Goal: Task Accomplishment & Management: Manage account settings

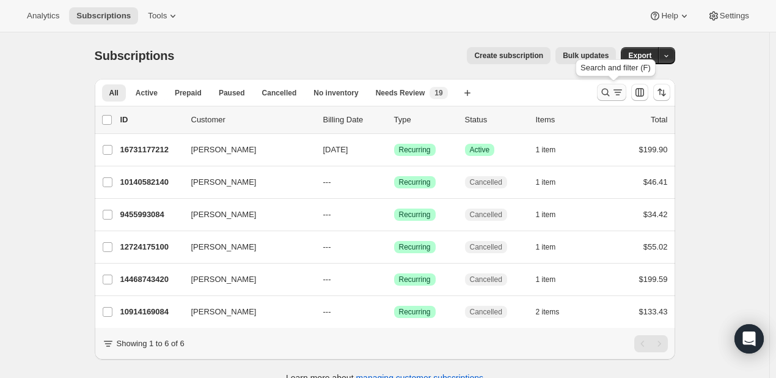
click at [611, 97] on icon "Search and filter results" at bounding box center [605, 92] width 12 height 12
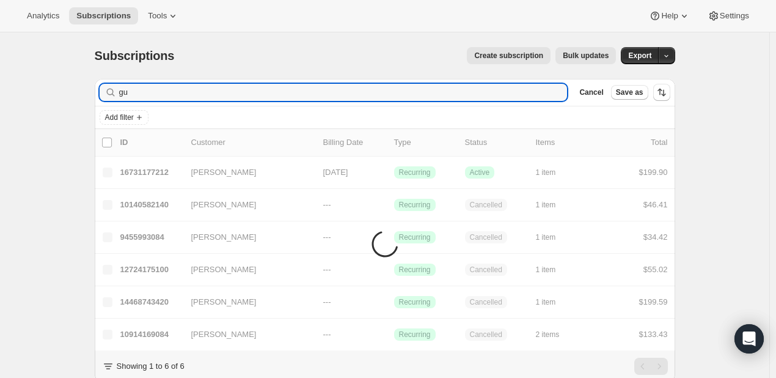
type input "g"
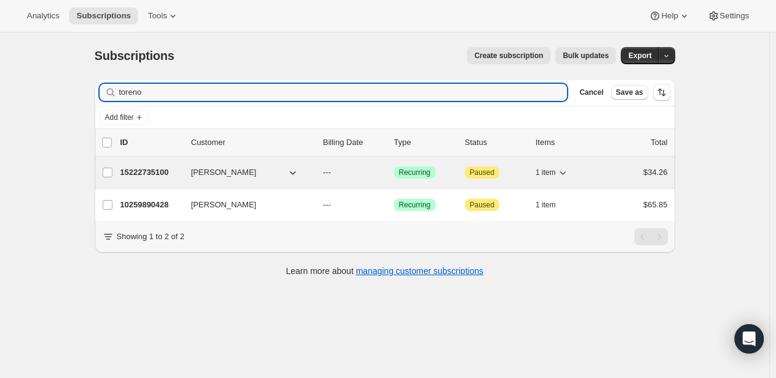
type input "toreno"
click at [149, 169] on p "15222735100" at bounding box center [150, 172] width 61 height 12
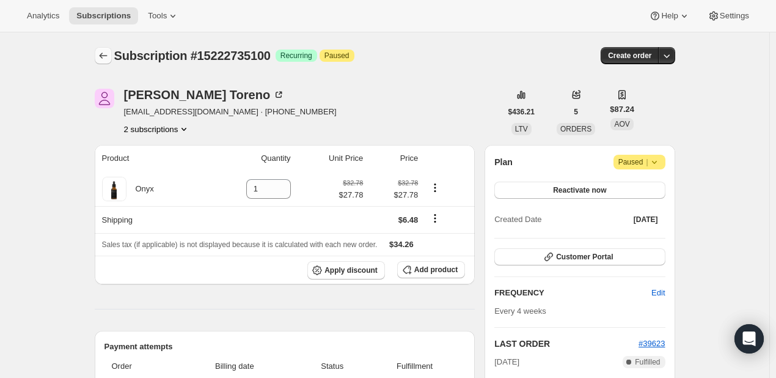
click at [108, 56] on icon "Subscriptions" at bounding box center [103, 55] width 12 height 12
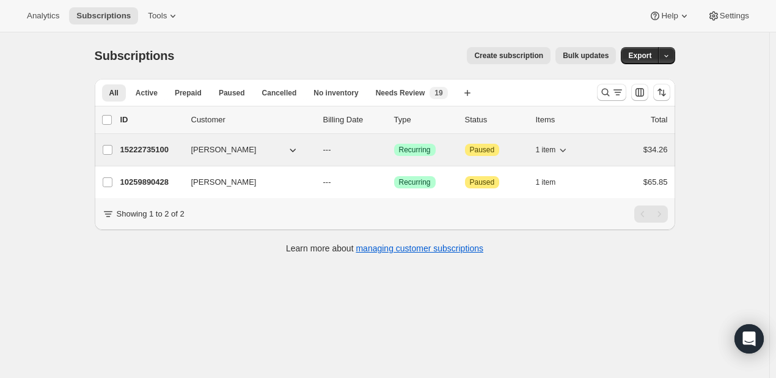
click at [153, 152] on p "15222735100" at bounding box center [150, 150] width 61 height 12
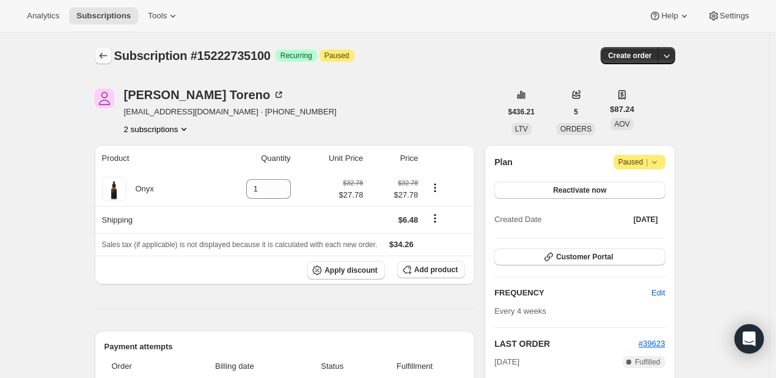
click at [108, 56] on icon "Subscriptions" at bounding box center [103, 55] width 12 height 12
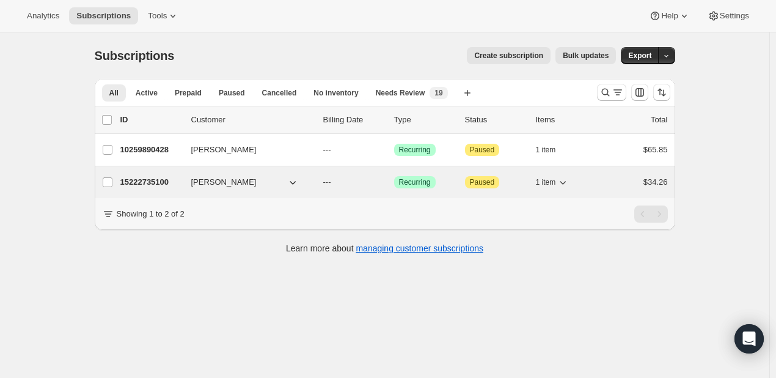
click at [156, 186] on p "15222735100" at bounding box center [150, 182] width 61 height 12
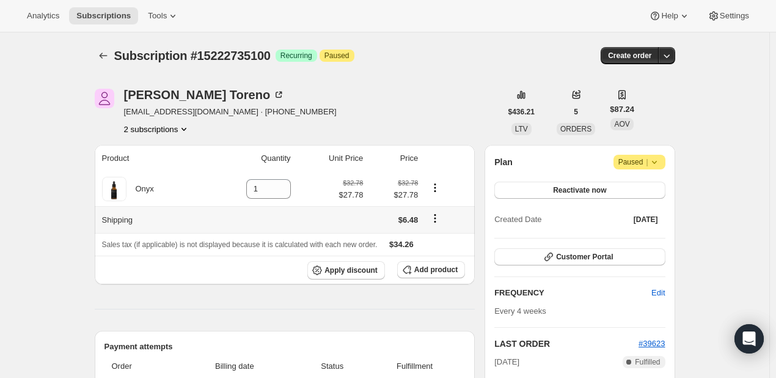
click at [437, 214] on icon "Shipping actions" at bounding box center [435, 218] width 12 height 12
click at [437, 220] on icon "Shipping actions" at bounding box center [435, 218] width 12 height 12
click at [437, 272] on span "Add product" at bounding box center [435, 270] width 43 height 10
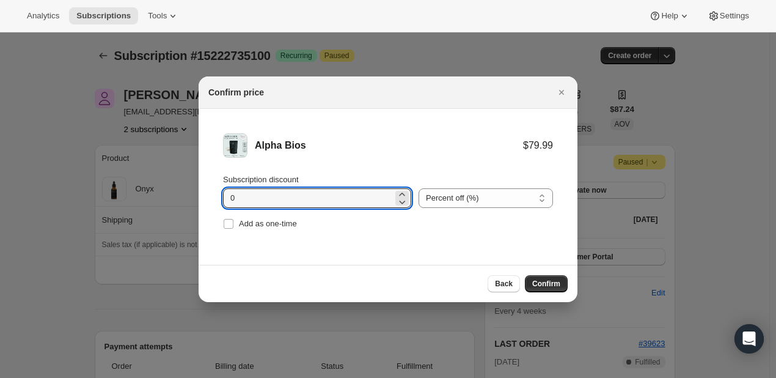
drag, startPoint x: 300, startPoint y: 197, endPoint x: 159, endPoint y: 202, distance: 140.6
type input "20"
click at [495, 200] on select "Percent off (%) Amount off ($)" at bounding box center [486, 198] width 134 height 20
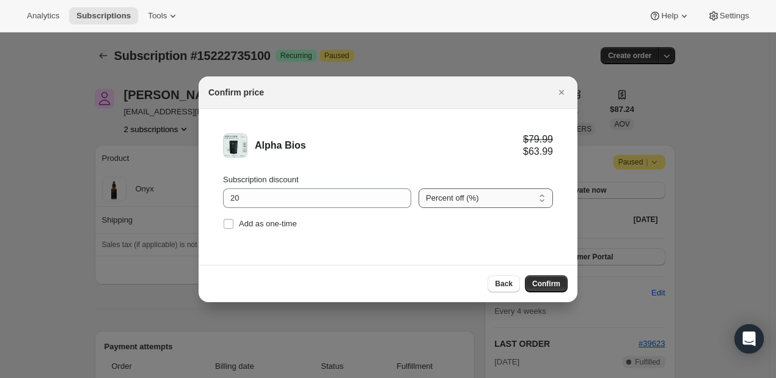
select select "fixed"
click at [419, 188] on select "Percent off (%) Amount off ($)" at bounding box center [486, 198] width 134 height 20
click at [540, 285] on span "Confirm" at bounding box center [546, 284] width 28 height 10
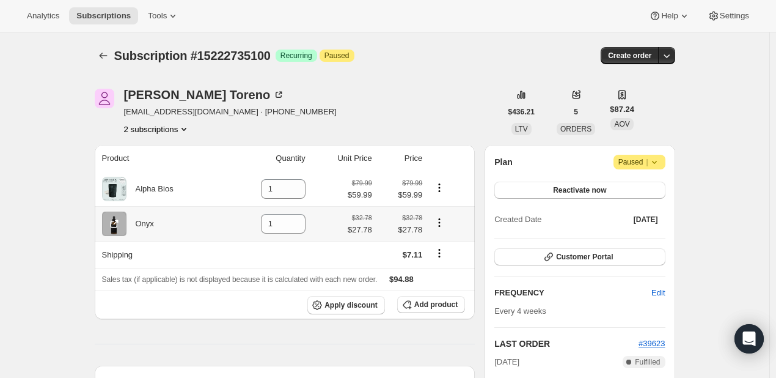
click at [441, 228] on icon "Product actions" at bounding box center [439, 222] width 12 height 12
click at [463, 70] on div "Subscription #15222735100. This page is ready Subscription #15222735100 Success…" at bounding box center [385, 55] width 580 height 46
click at [445, 256] on icon "Shipping actions" at bounding box center [439, 253] width 12 height 12
click at [442, 255] on icon "Shipping actions" at bounding box center [439, 253] width 12 height 12
click at [441, 230] on div at bounding box center [449, 224] width 38 height 16
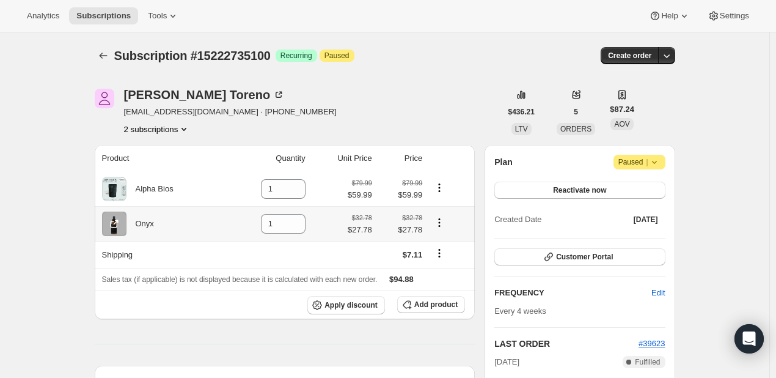
click at [441, 227] on icon "Product actions" at bounding box center [440, 226] width 2 height 2
click at [299, 228] on icon at bounding box center [296, 228] width 6 height 4
type input "0"
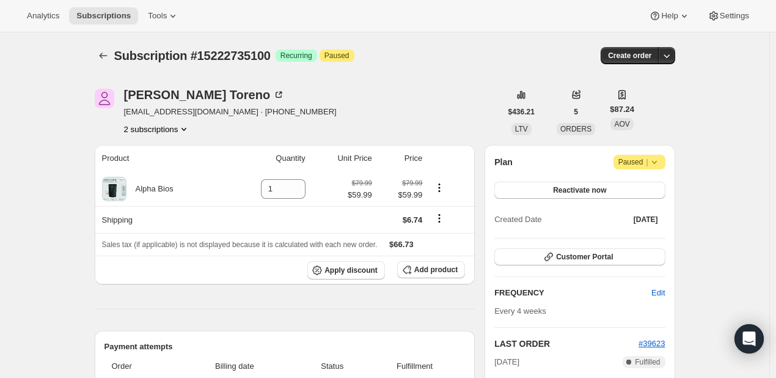
click at [645, 151] on div "Plan Attention Paused | Reactivate now Created Date [DATE] Customer Portal FREQ…" at bounding box center [579, 283] width 190 height 276
click at [645, 161] on span "Paused |" at bounding box center [639, 162] width 42 height 12
click at [646, 159] on span "Paused |" at bounding box center [639, 162] width 42 height 12
drag, startPoint x: 628, startPoint y: 181, endPoint x: 546, endPoint y: 170, distance: 82.5
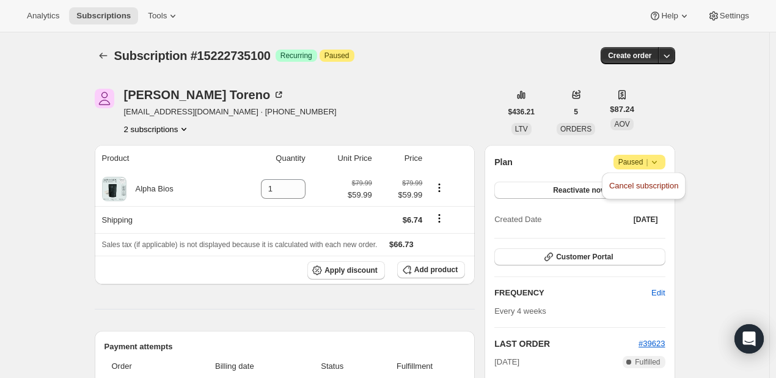
click at [563, 187] on span "Reactivate now" at bounding box center [579, 190] width 53 height 10
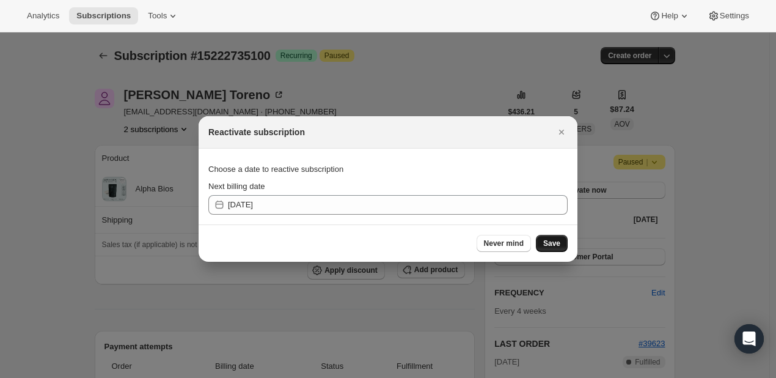
click at [560, 243] on span "Save" at bounding box center [551, 243] width 17 height 10
